Goal: Task Accomplishment & Management: Use online tool/utility

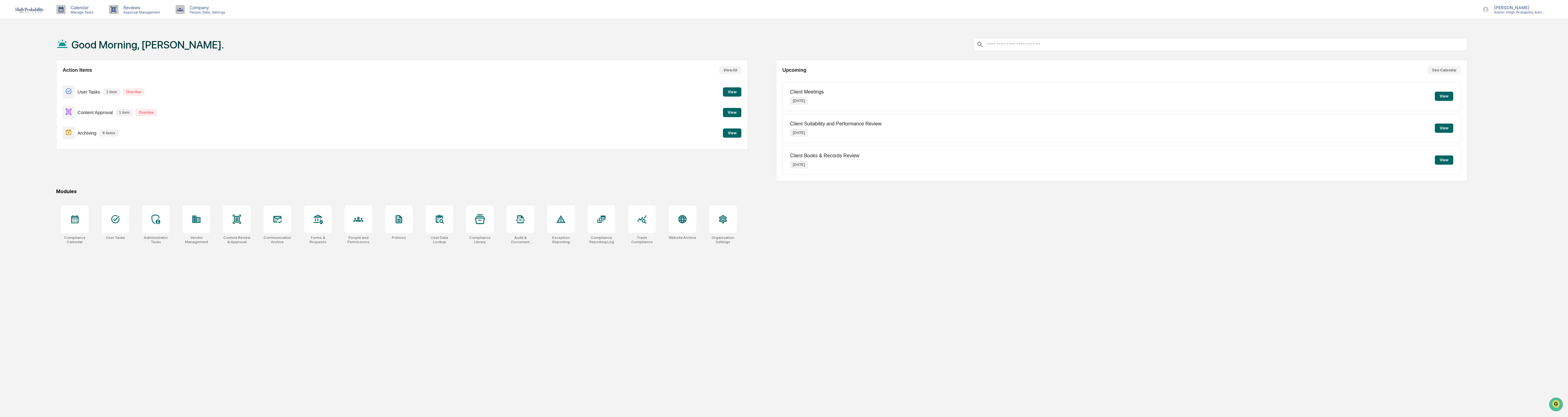
click at [728, 71] on button "View All" at bounding box center [730, 70] width 22 height 8
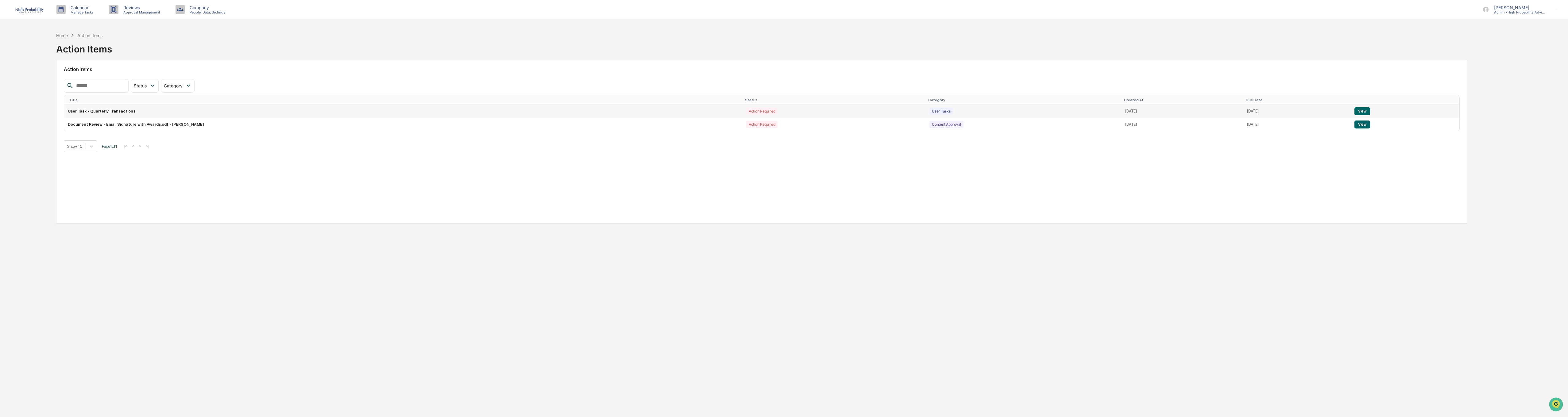
click at [781, 109] on button "View" at bounding box center [1362, 111] width 16 height 8
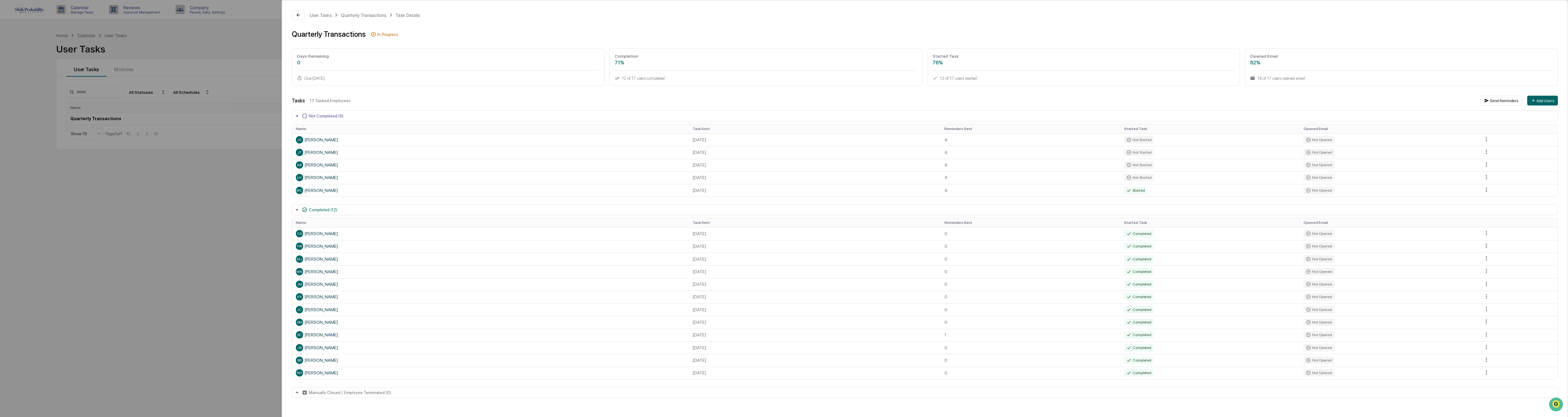
click at [136, 194] on div "User Tasks Quarterly Transactions Task Details Quarterly Transactions In Progre…" at bounding box center [784, 208] width 1568 height 417
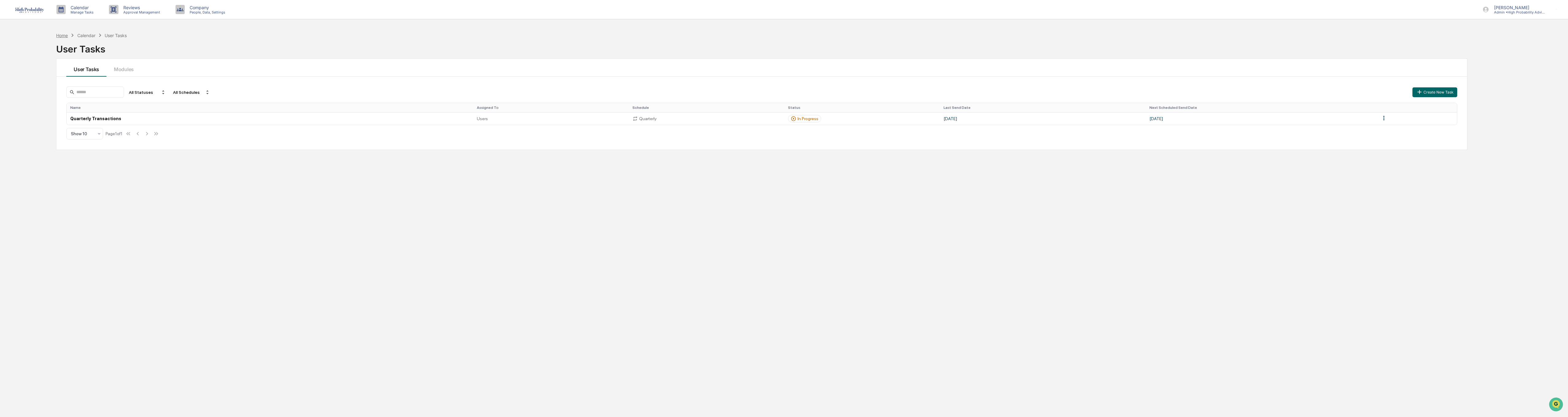
click at [58, 35] on div "Home" at bounding box center [61, 35] width 12 height 6
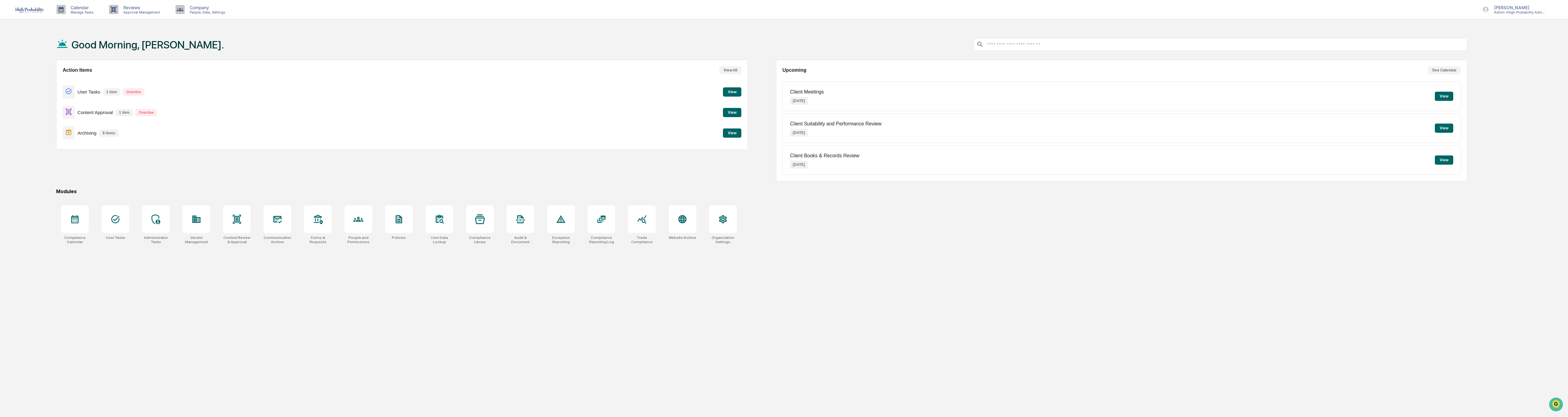
click at [732, 71] on button "View All" at bounding box center [730, 70] width 22 height 8
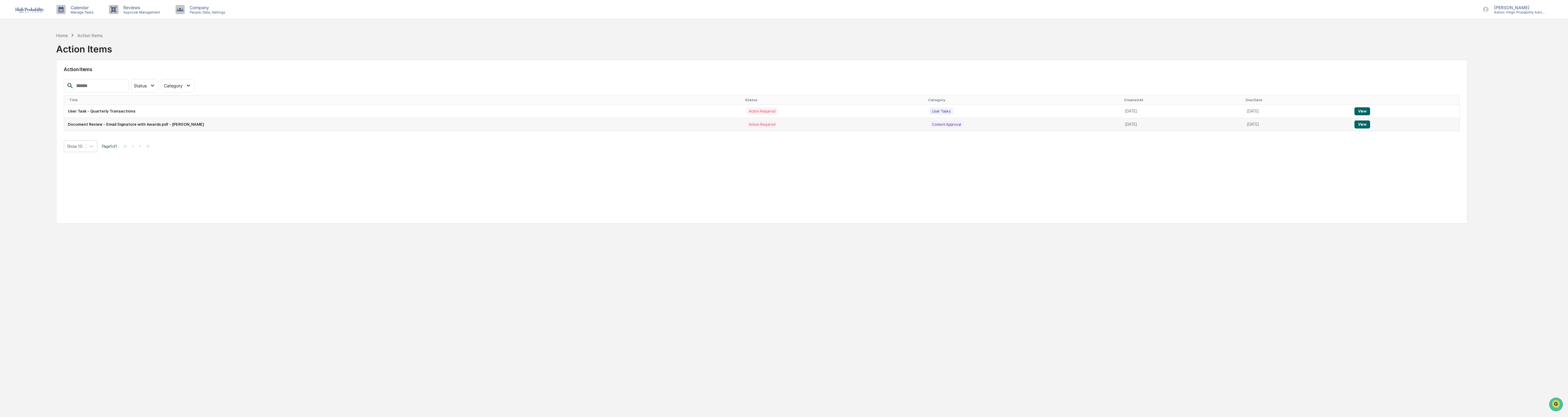
click at [781, 124] on button "View" at bounding box center [1362, 124] width 16 height 8
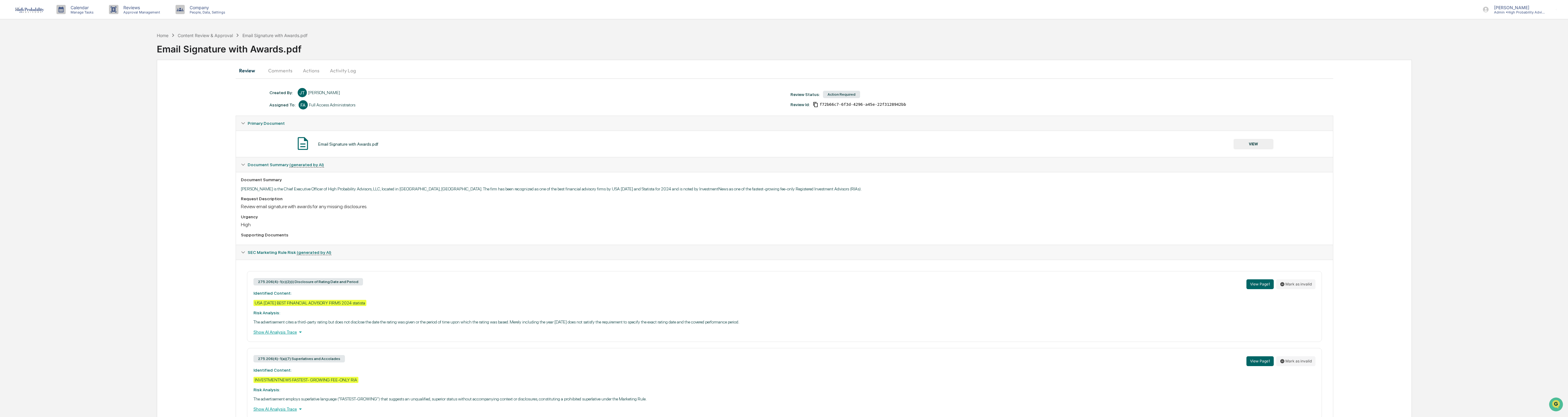
click at [281, 71] on button "Comments" at bounding box center [280, 70] width 34 height 15
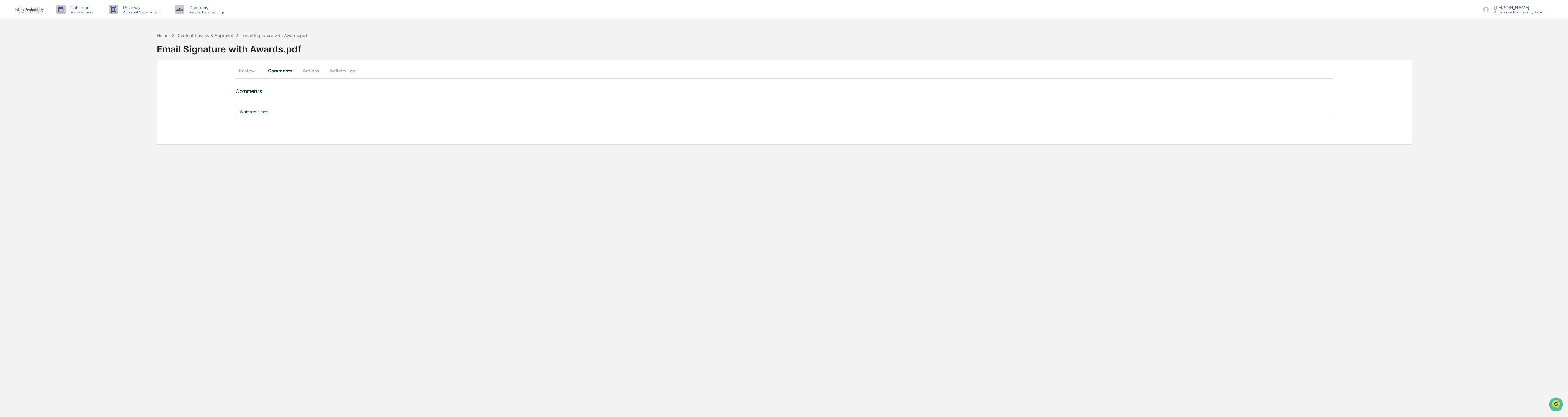
click at [318, 72] on button "Actions" at bounding box center [310, 70] width 28 height 15
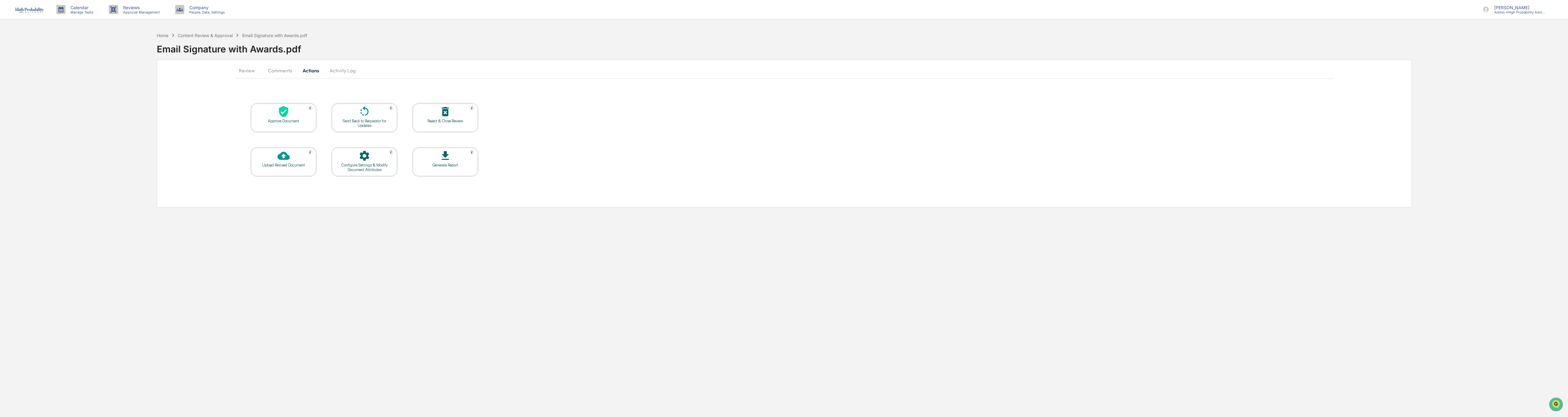
click at [336, 72] on button "Activity Log" at bounding box center [343, 70] width 36 height 15
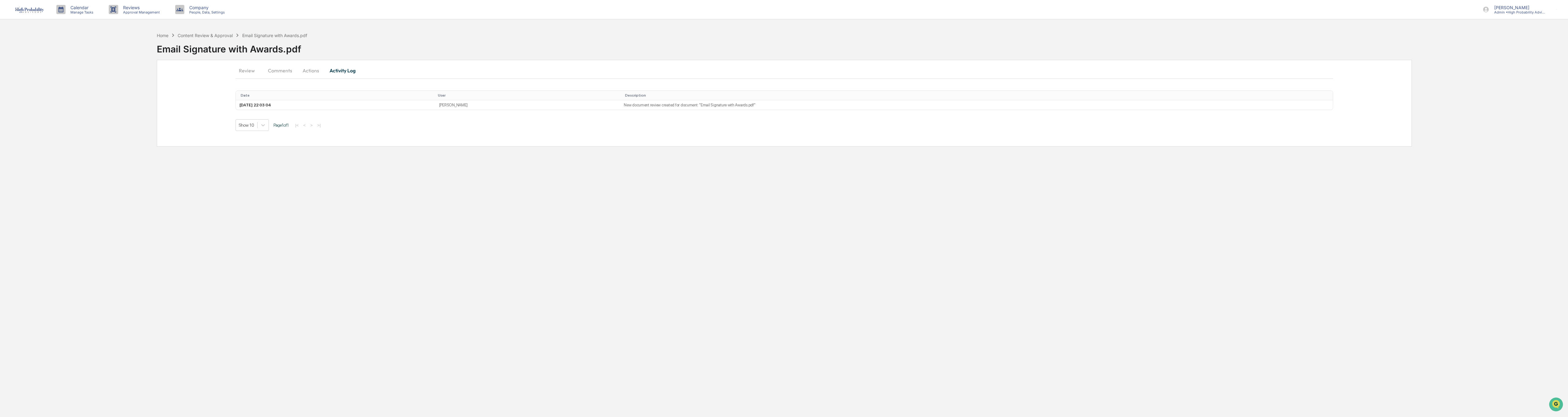
click at [314, 72] on button "Actions" at bounding box center [310, 70] width 28 height 15
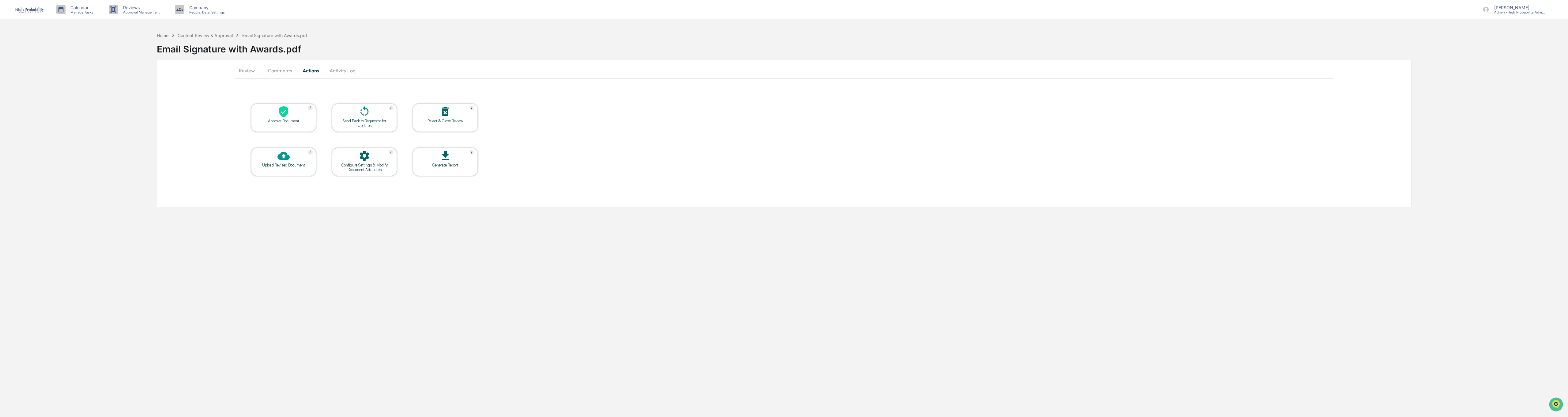
click at [270, 68] on button "Comments" at bounding box center [280, 70] width 34 height 15
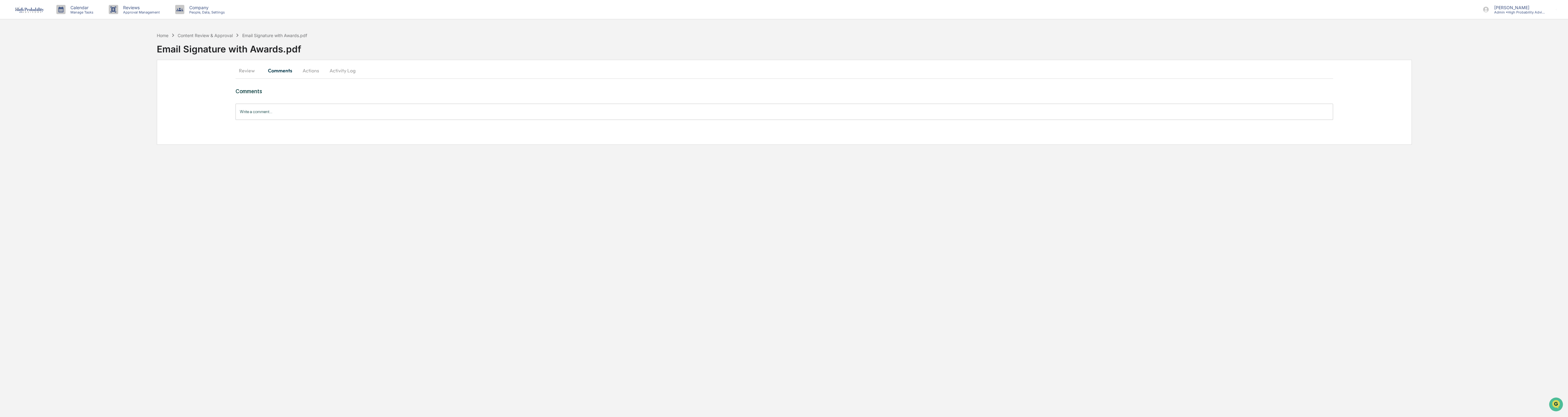
click at [257, 109] on input "Write a comment..." at bounding box center [784, 112] width 1097 height 17
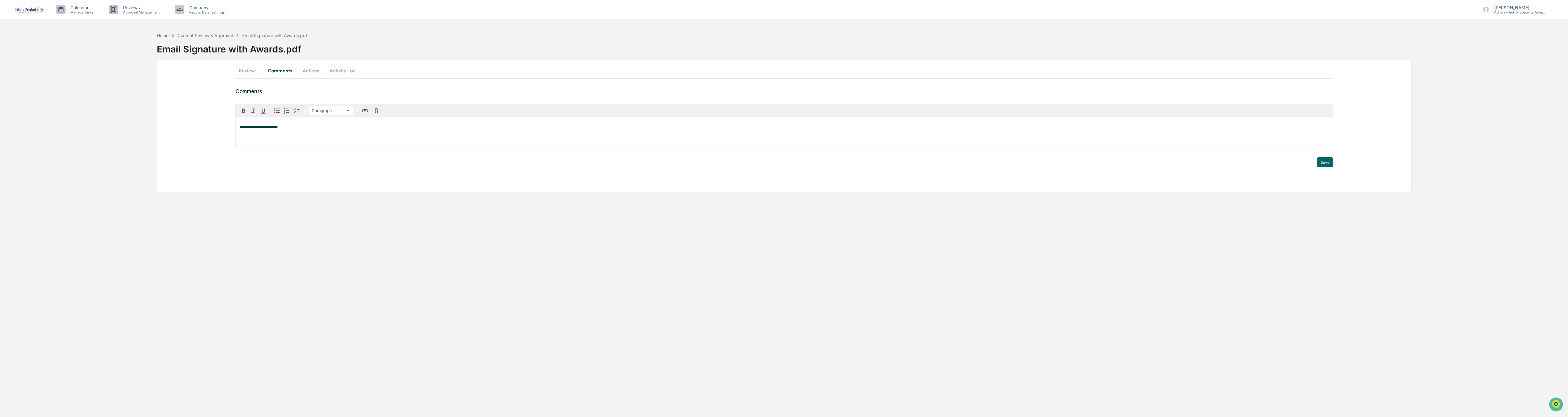
click at [304, 75] on button "Actions" at bounding box center [310, 70] width 28 height 15
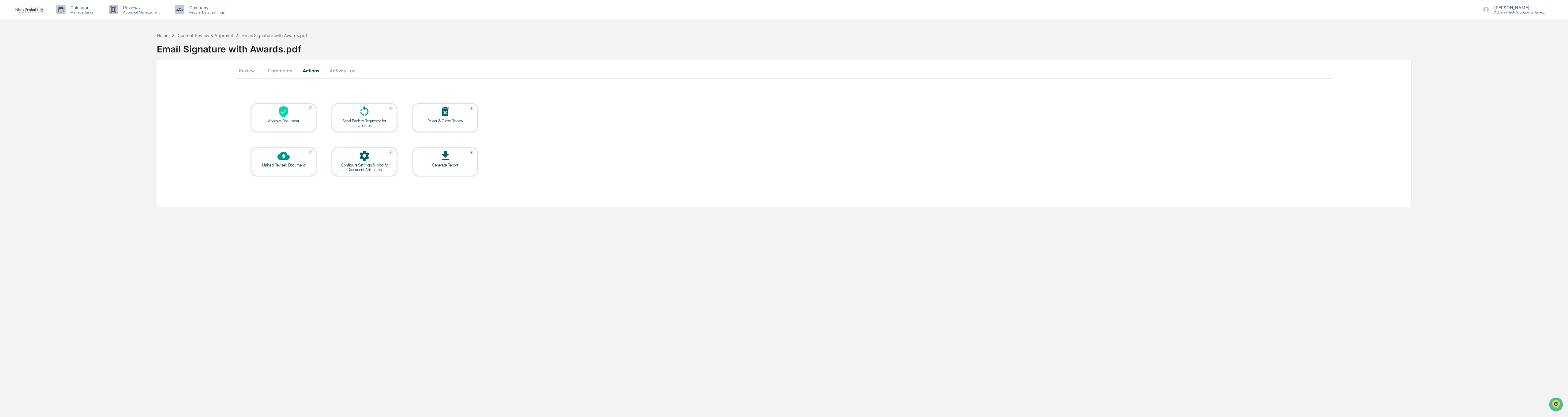
click at [437, 116] on div at bounding box center [446, 112] width 61 height 13
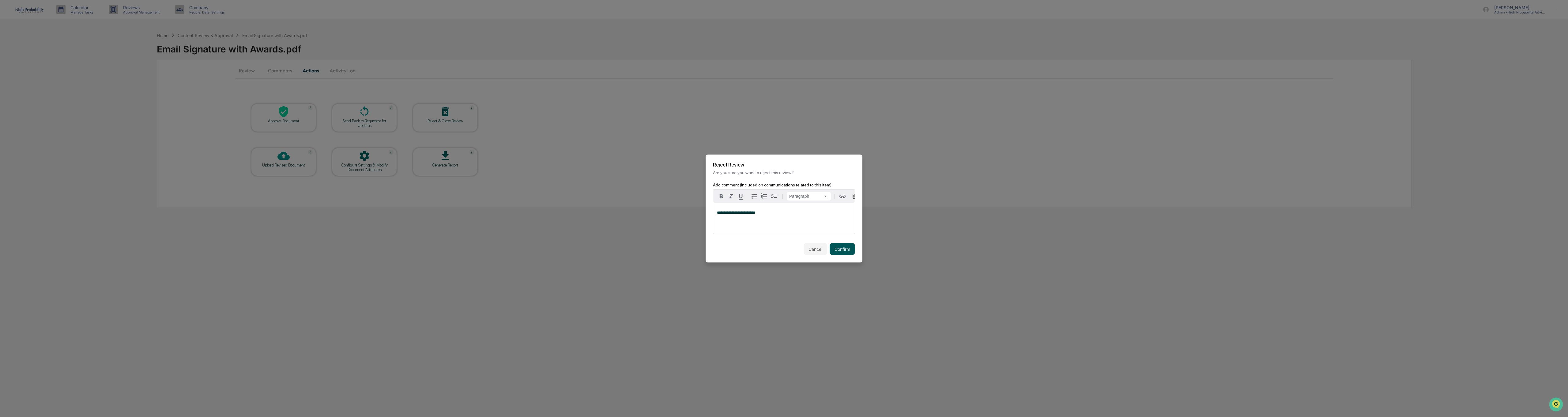
click at [780, 253] on button "Confirm" at bounding box center [843, 249] width 25 height 13
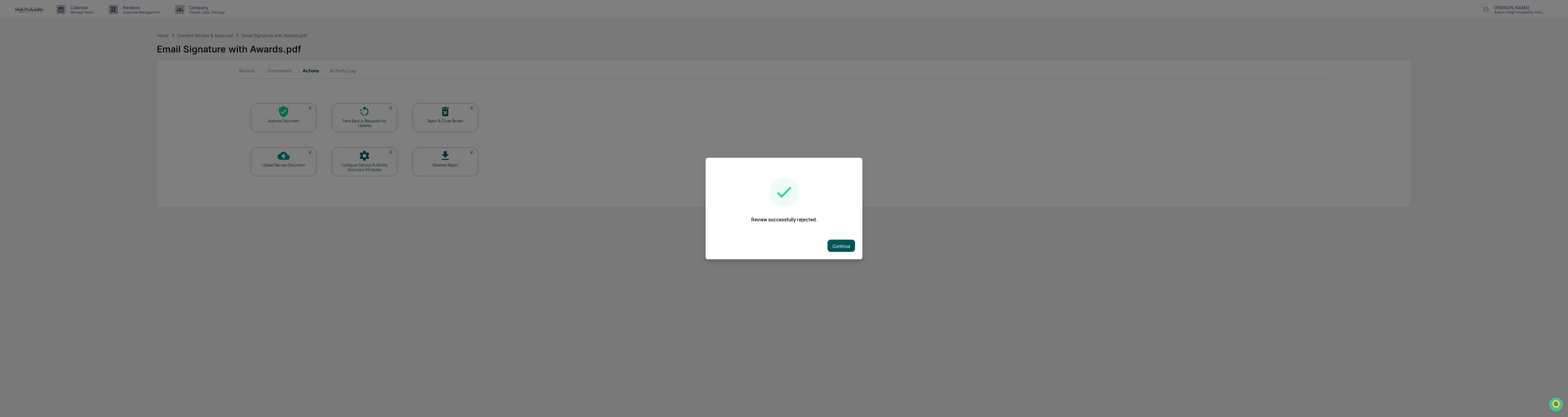
click at [780, 244] on button "Continue" at bounding box center [841, 246] width 28 height 13
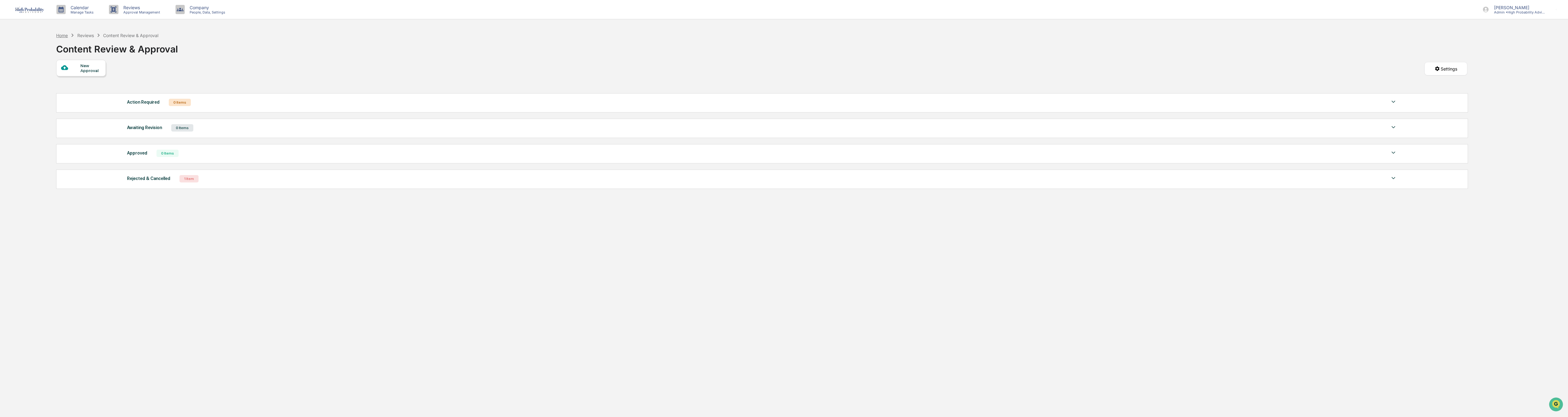
click at [62, 34] on div "Home" at bounding box center [61, 35] width 12 height 6
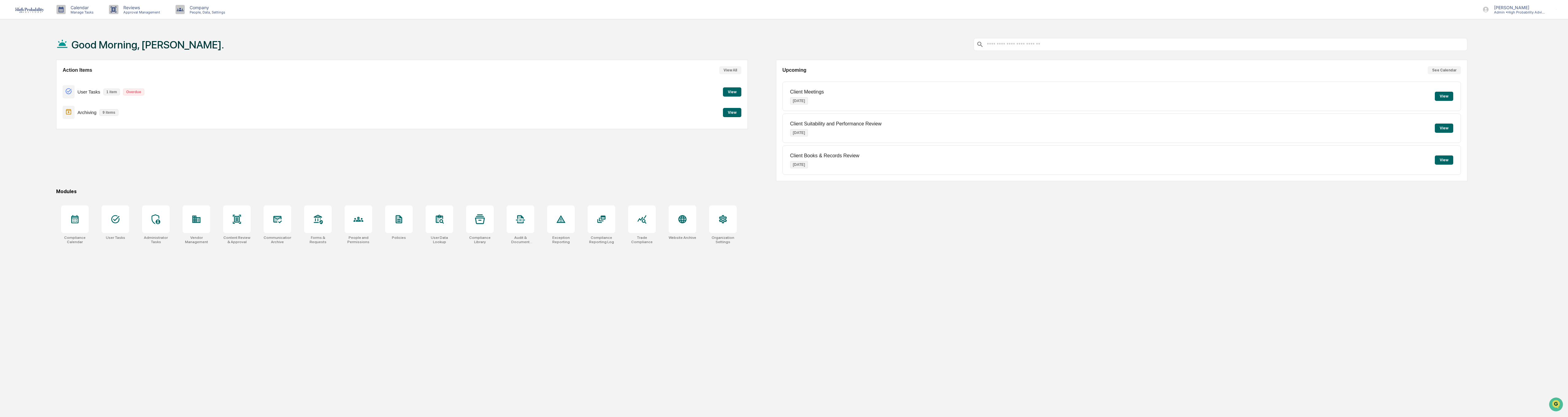
click at [726, 114] on button "View" at bounding box center [732, 113] width 18 height 9
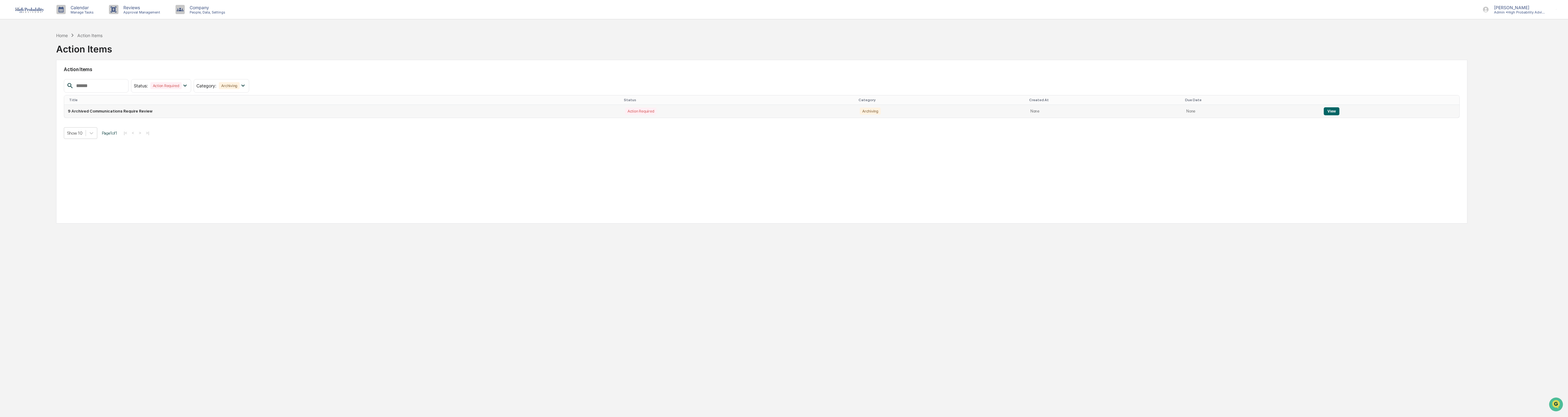
click at [781, 109] on button "View" at bounding box center [1332, 111] width 16 height 8
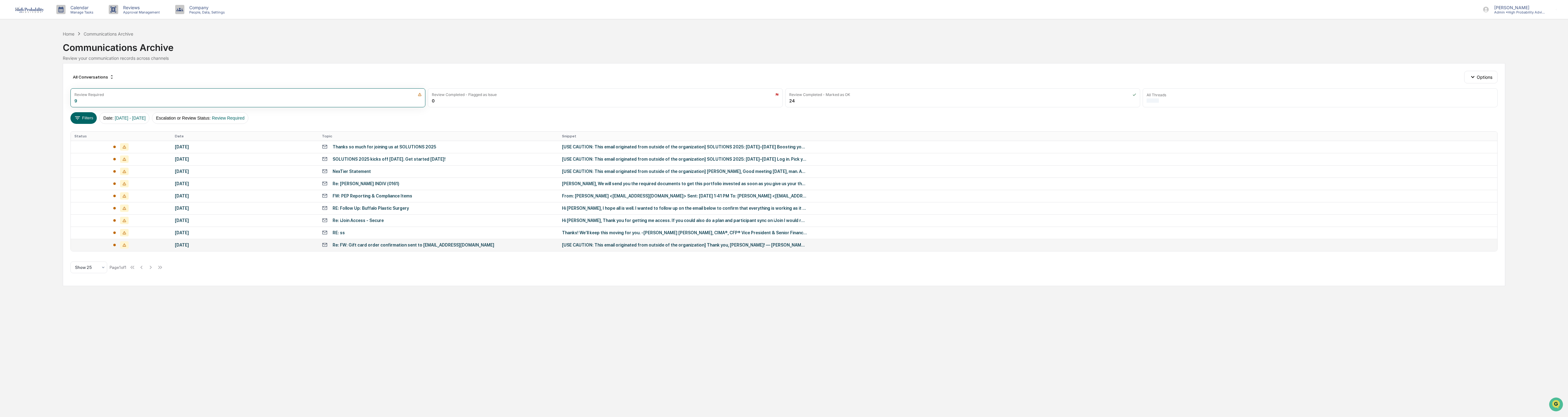
click at [184, 245] on div "[DATE]" at bounding box center [244, 245] width 140 height 5
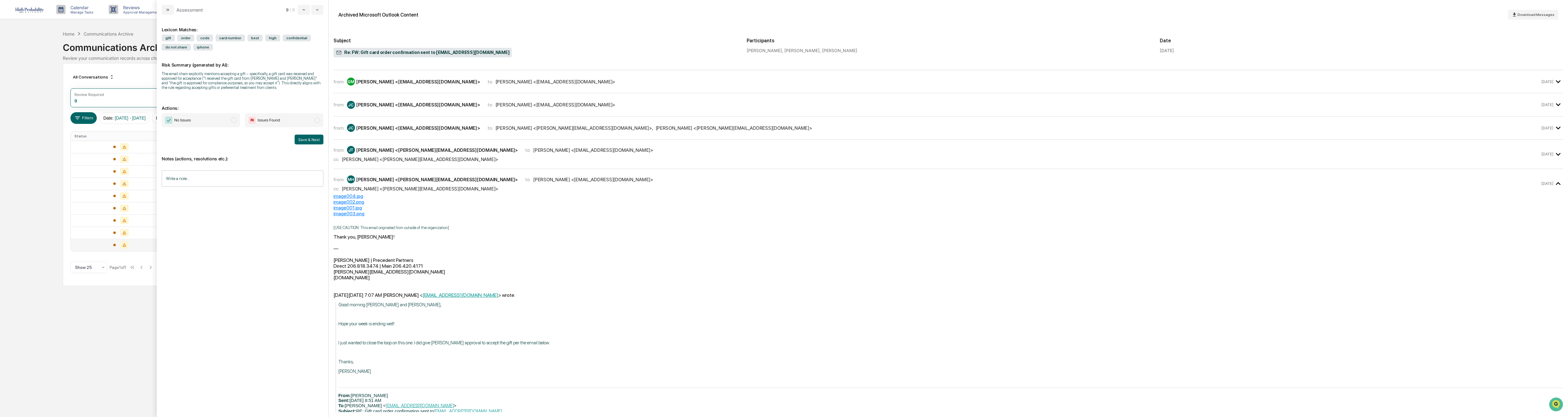
scroll to position [61, 0]
click at [235, 122] on span "modal" at bounding box center [233, 120] width 6 height 6
click at [310, 138] on button "Save & Next" at bounding box center [309, 139] width 29 height 9
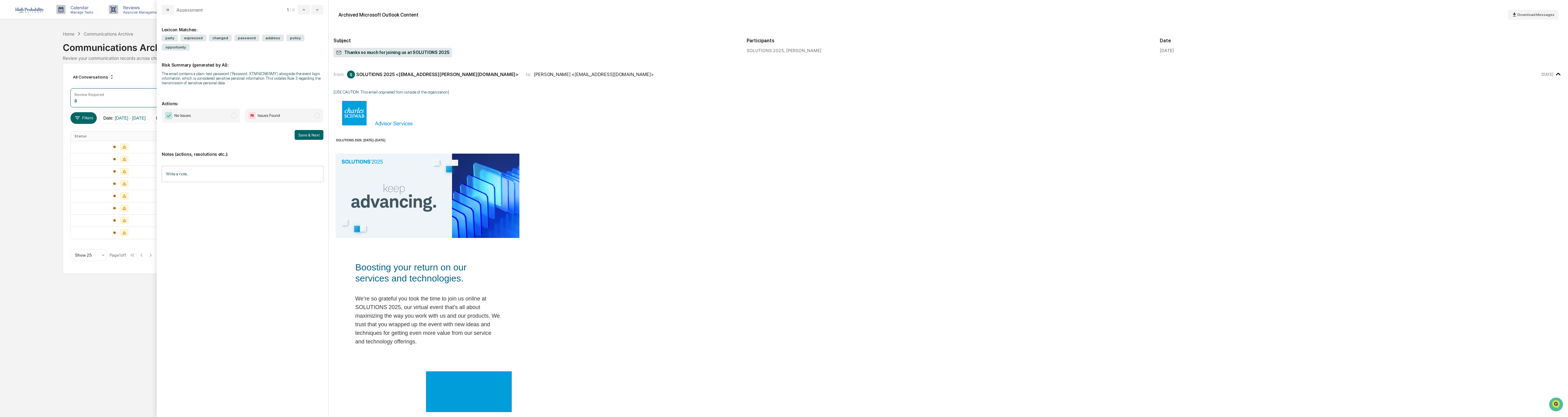
click at [189, 166] on input "Write a note..." at bounding box center [243, 174] width 162 height 17
click at [320, 220] on button "Save" at bounding box center [315, 224] width 17 height 9
click at [234, 113] on span "modal" at bounding box center [233, 115] width 6 height 6
click at [305, 130] on button "Save & Next" at bounding box center [309, 135] width 29 height 9
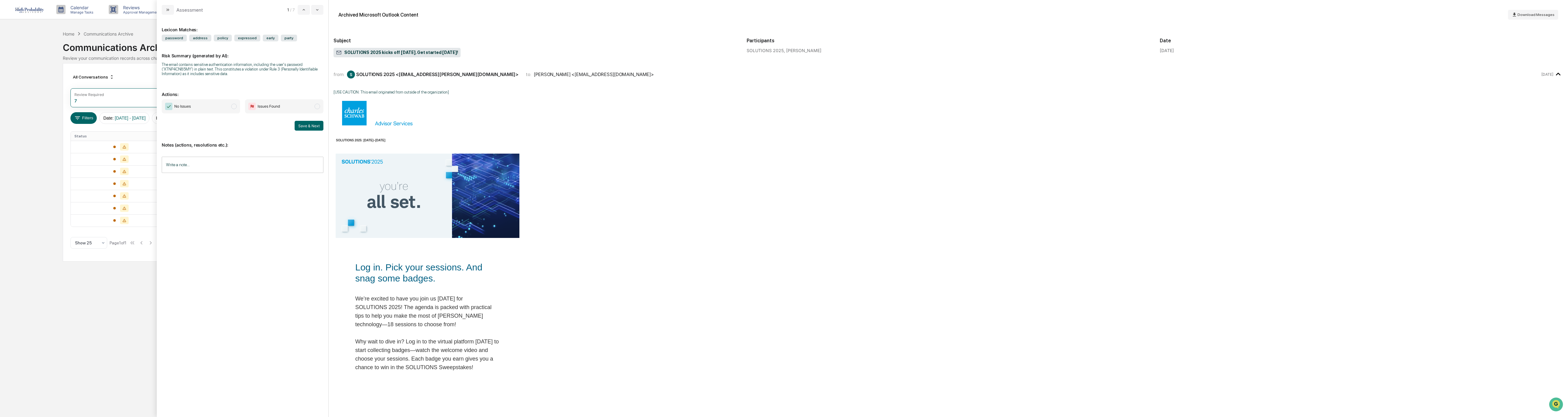
click at [193, 168] on input "Write a note..." at bounding box center [243, 164] width 162 height 17
click at [312, 213] on button "Save" at bounding box center [315, 215] width 17 height 9
click at [233, 106] on span "modal" at bounding box center [233, 106] width 6 height 6
click at [310, 125] on button "Save & Next" at bounding box center [309, 126] width 29 height 9
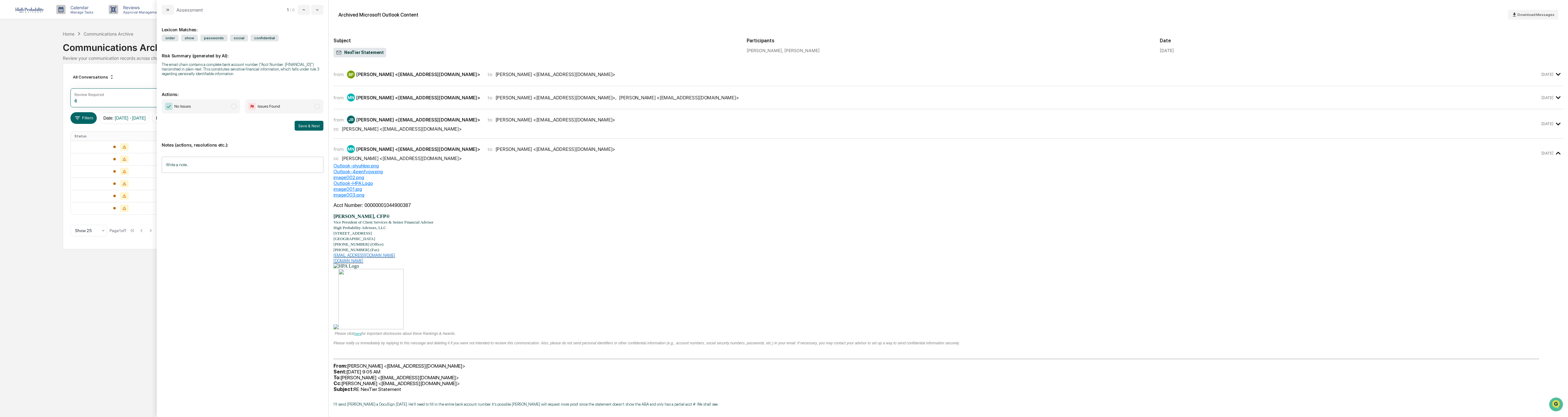
click at [105, 316] on div "Calendar Manage Tasks Reviews Approval Management Company People, Data, Setting…" at bounding box center [784, 208] width 1568 height 417
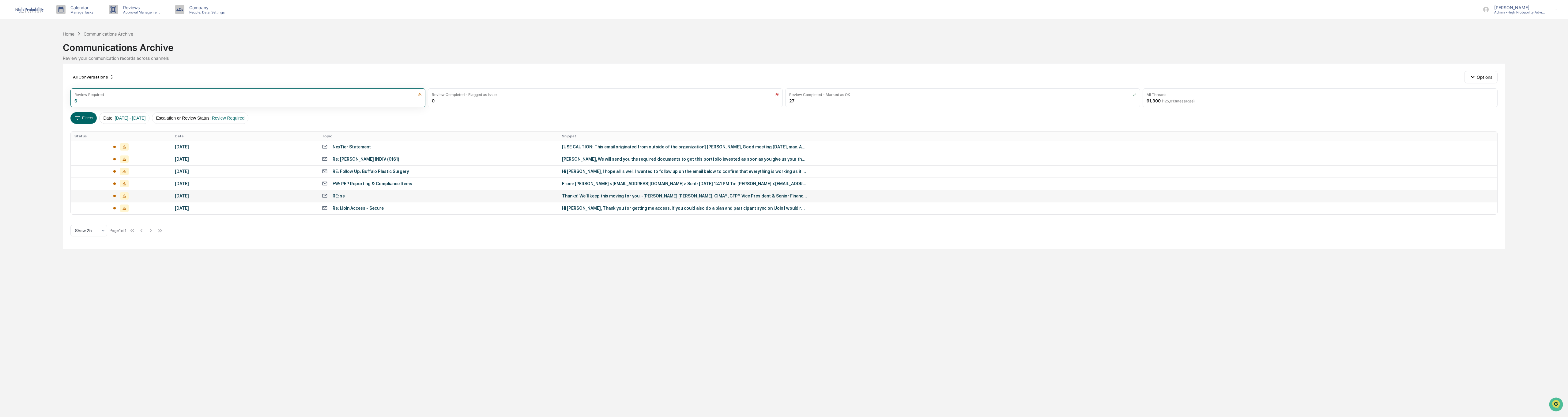
click at [610, 197] on div "Thanks! We’ll keep this moving for you. -[PERSON_NAME] [PERSON_NAME], CIMA®, CF…" at bounding box center [685, 196] width 245 height 5
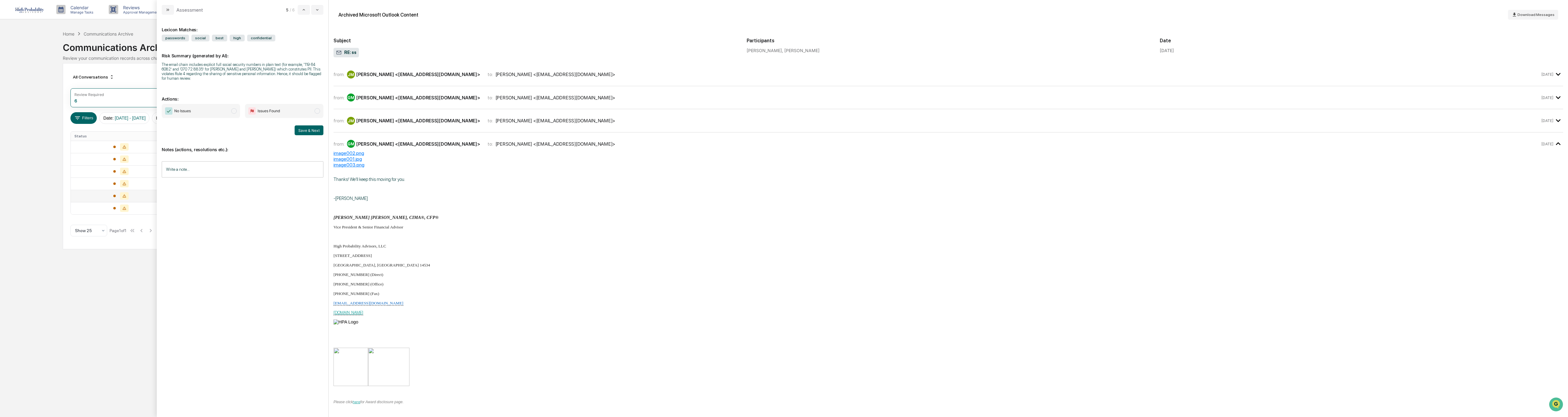
click at [343, 51] on span "RE: ss" at bounding box center [346, 53] width 20 height 6
click at [381, 122] on div "[PERSON_NAME] <[EMAIL_ADDRESS][DOMAIN_NAME]>" at bounding box center [418, 120] width 124 height 6
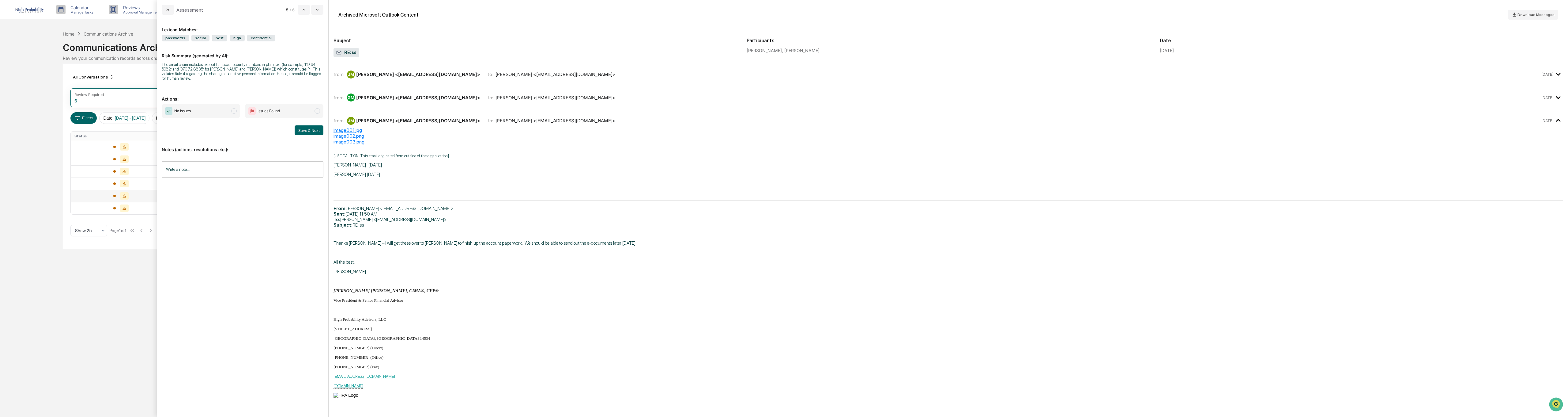
click at [417, 96] on div "[PERSON_NAME] <[EMAIL_ADDRESS][DOMAIN_NAME]>" at bounding box center [418, 97] width 124 height 6
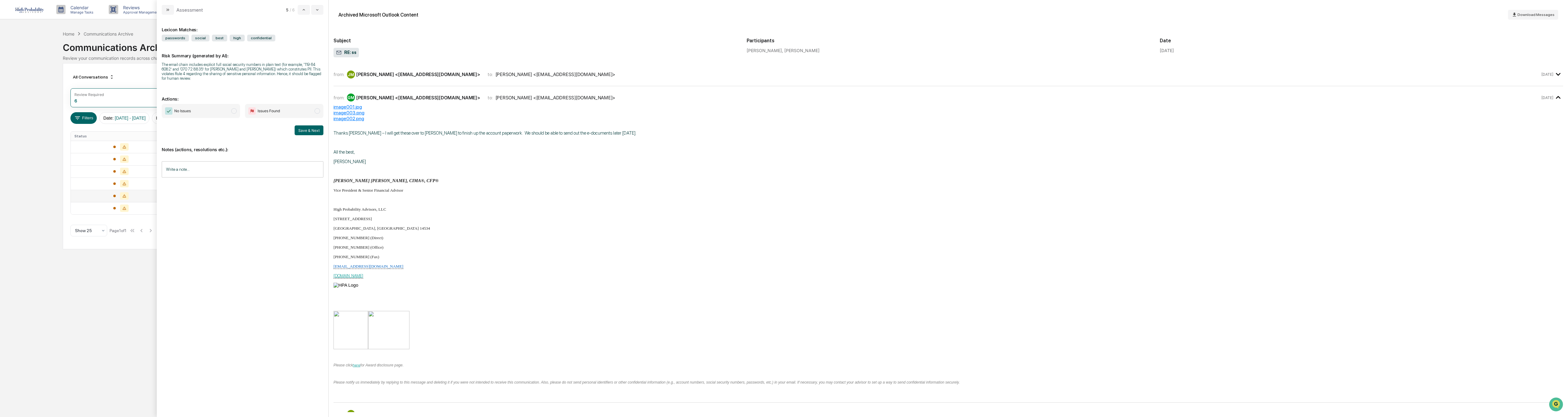
click at [407, 74] on div "[PERSON_NAME] <[EMAIL_ADDRESS][DOMAIN_NAME]>" at bounding box center [418, 74] width 124 height 6
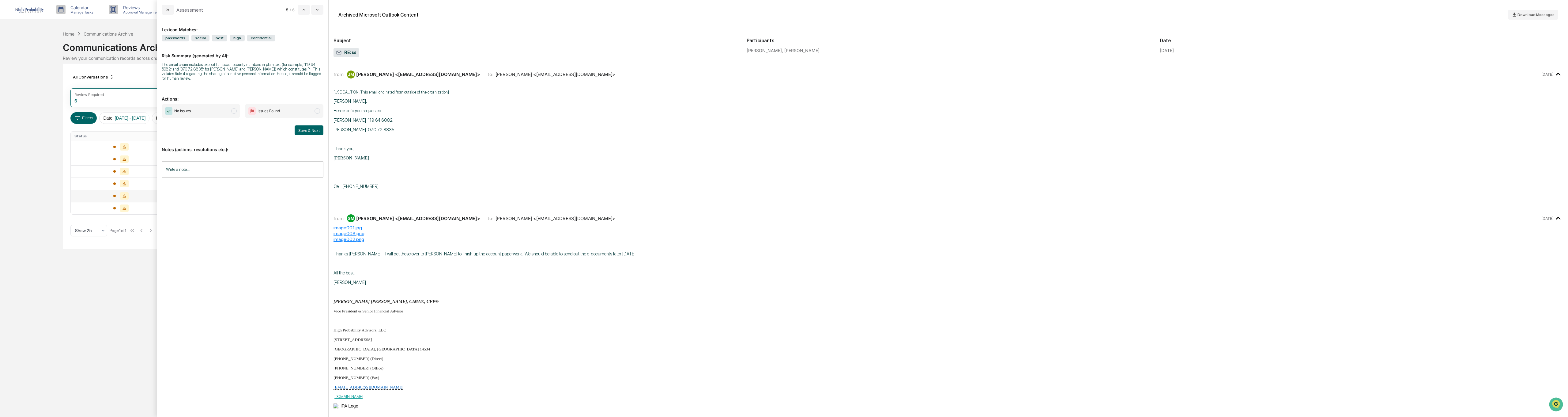
click at [187, 167] on input "Write a note..." at bounding box center [243, 169] width 162 height 17
click at [316, 215] on button "Save" at bounding box center [315, 220] width 17 height 9
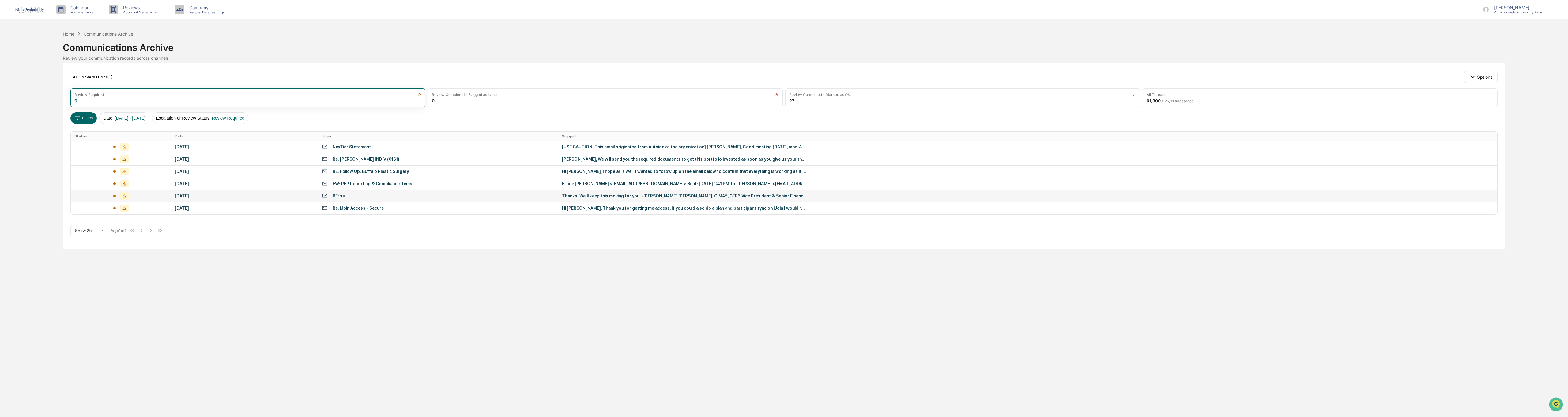
click at [90, 278] on div "Calendar Manage Tasks Reviews Approval Management Company People, Data, Setting…" at bounding box center [784, 208] width 1568 height 417
click at [592, 194] on div "Thanks! We’ll keep this moving for you. -[PERSON_NAME] [PERSON_NAME], CIMA®, CF…" at bounding box center [685, 196] width 245 height 5
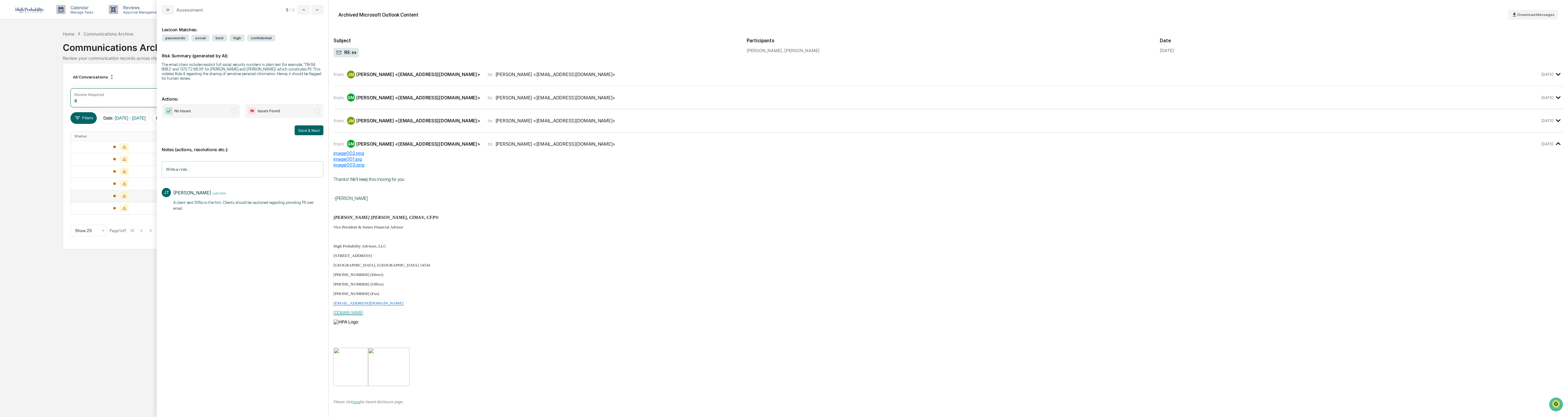
click at [78, 329] on div "Calendar Manage Tasks Reviews Approval Management Company People, Data, Setting…" at bounding box center [784, 208] width 1568 height 417
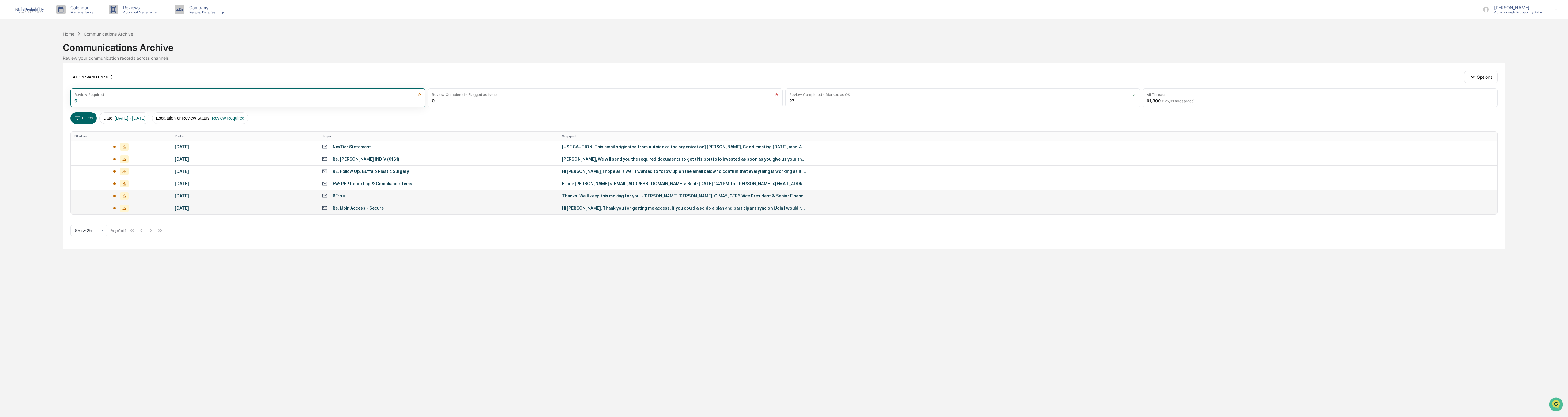
click at [572, 207] on div "Hi [PERSON_NAME], Thank you for getting me access. If you could also do a plan …" at bounding box center [685, 208] width 245 height 5
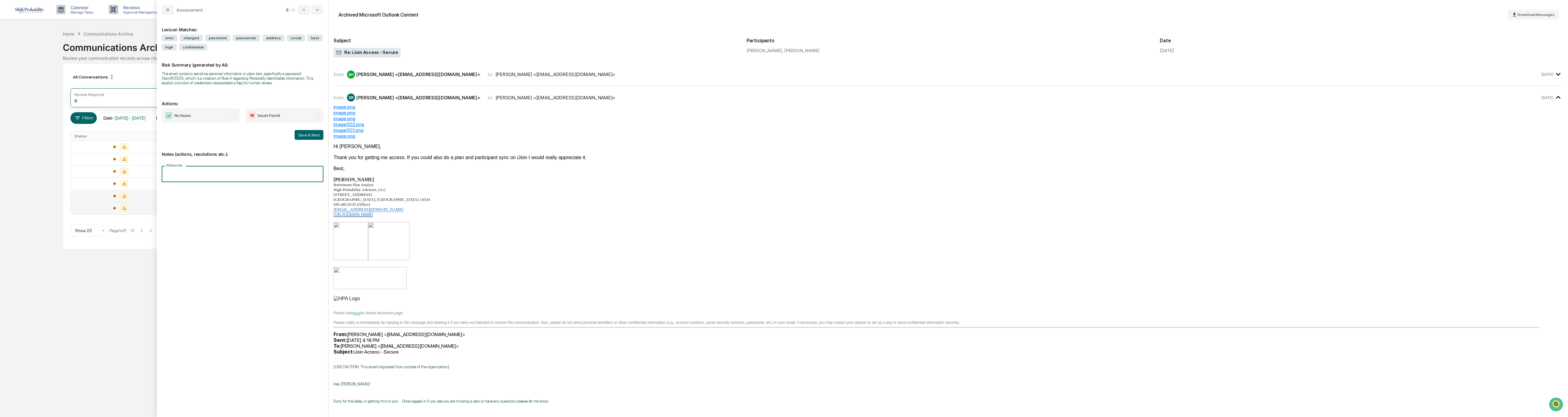
click at [189, 172] on input "Write a note..." at bounding box center [243, 174] width 162 height 17
click at [313, 223] on button "Save" at bounding box center [315, 224] width 17 height 9
click at [138, 301] on div "Calendar Manage Tasks Reviews Approval Management Company People, Data, Setting…" at bounding box center [784, 208] width 1568 height 417
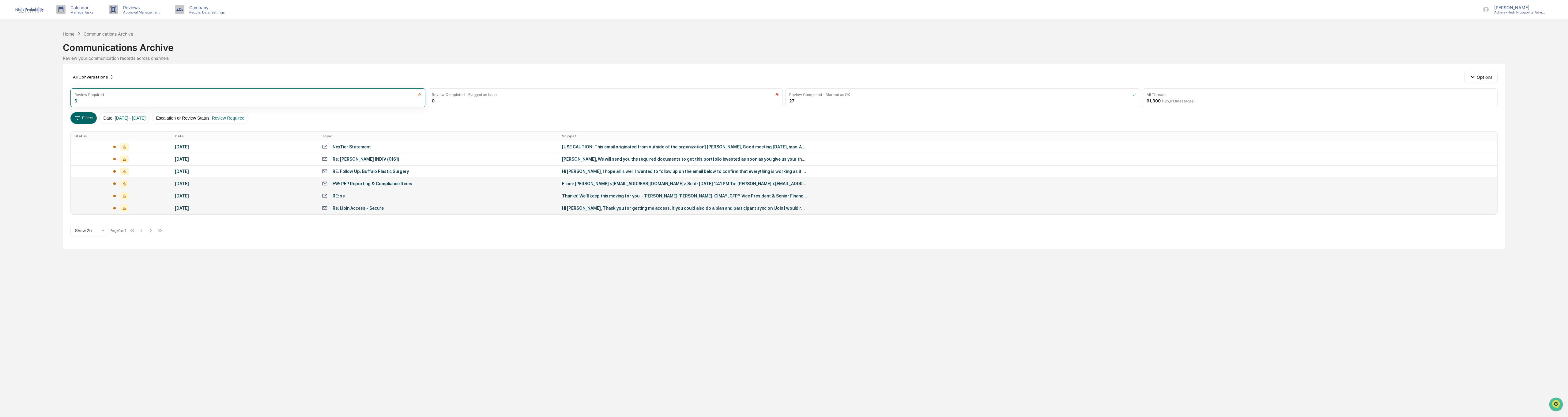
click at [612, 185] on div "From: [PERSON_NAME] <[EMAIL_ADDRESS][DOMAIN_NAME]> Sent: [DATE] 1:41 PM To: [PE…" at bounding box center [685, 183] width 245 height 5
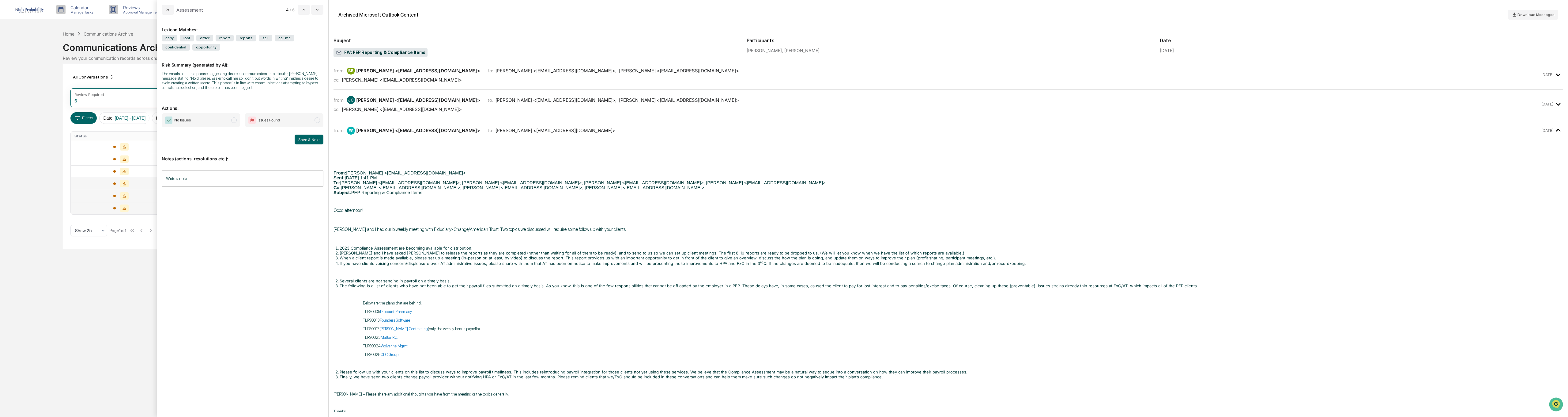
scroll to position [368, 0]
